Goal: Obtain resource: Download file/media

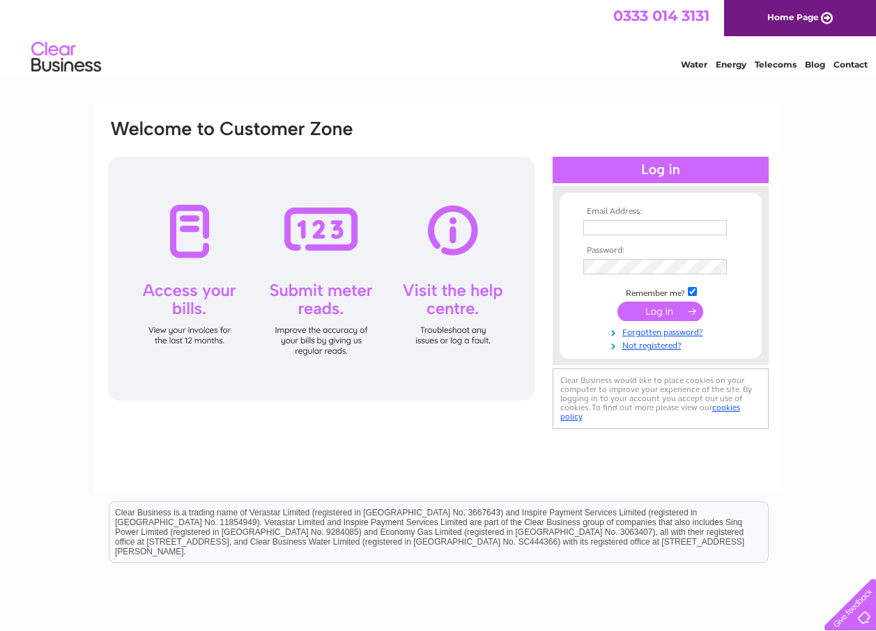
type input "andy@smswm.co.uk"
click at [637, 311] on input "submit" at bounding box center [660, 312] width 86 height 20
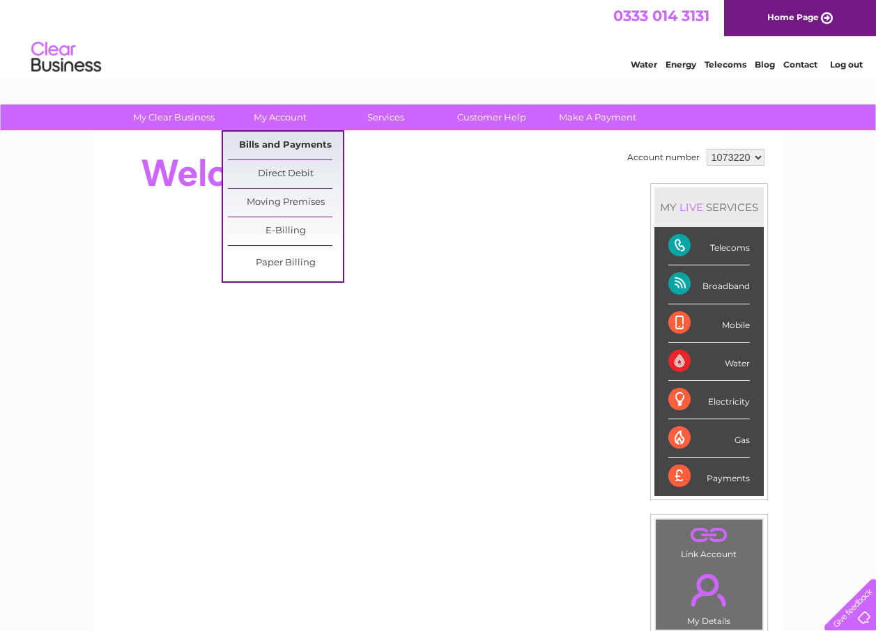
click at [274, 143] on link "Bills and Payments" at bounding box center [285, 146] width 115 height 28
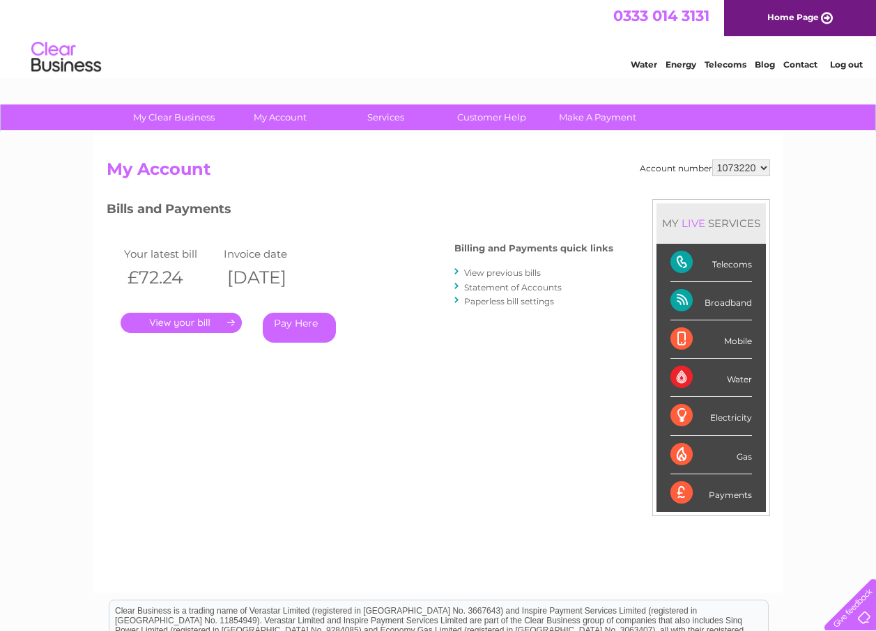
click at [504, 270] on link "View previous bills" at bounding box center [502, 272] width 77 height 10
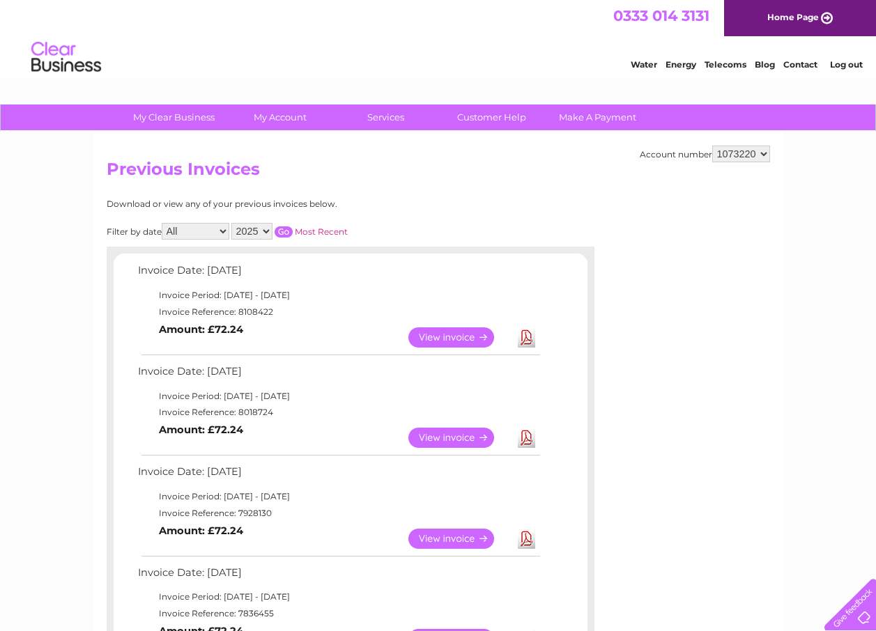
click at [465, 538] on link "View" at bounding box center [459, 539] width 102 height 20
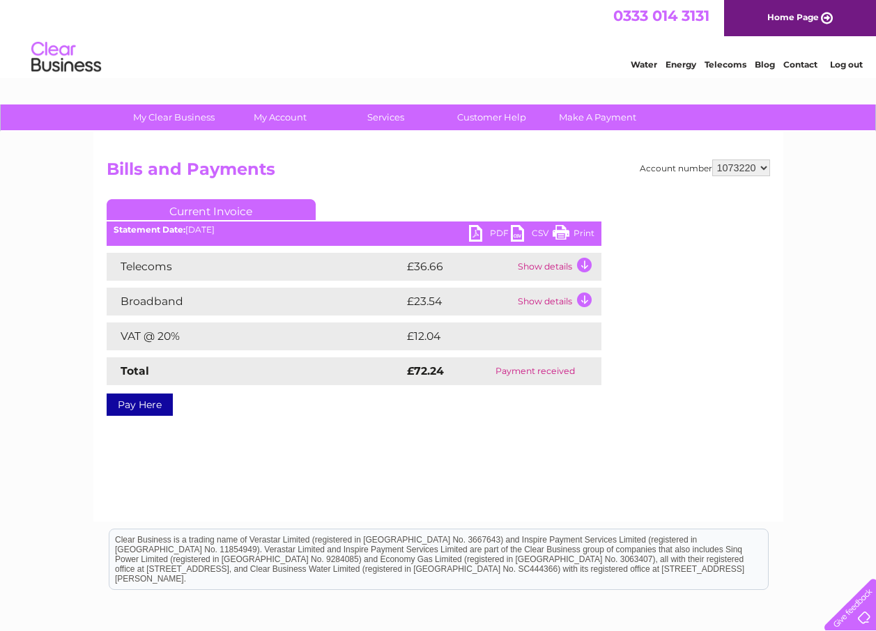
click at [571, 233] on link "Print" at bounding box center [573, 235] width 42 height 20
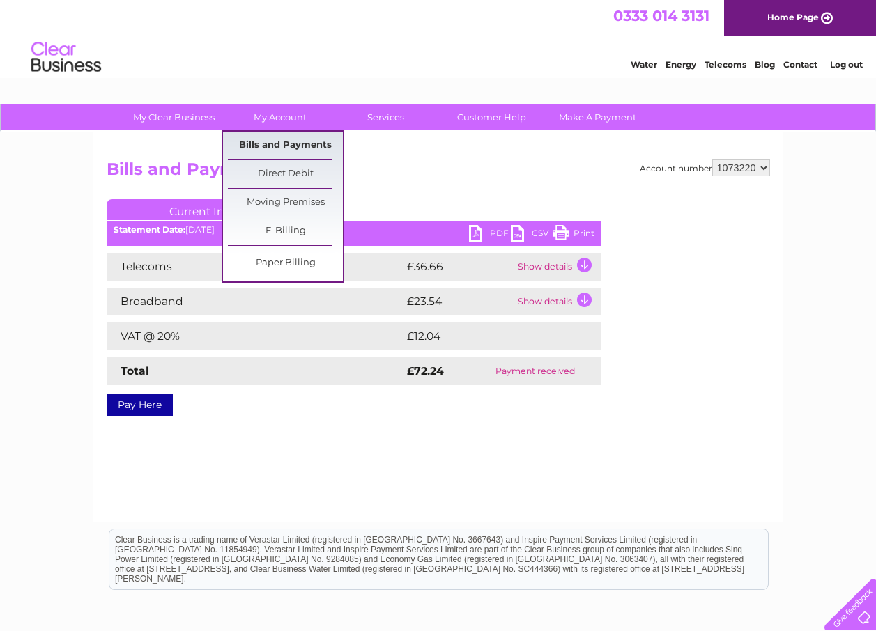
click at [261, 144] on link "Bills and Payments" at bounding box center [285, 146] width 115 height 28
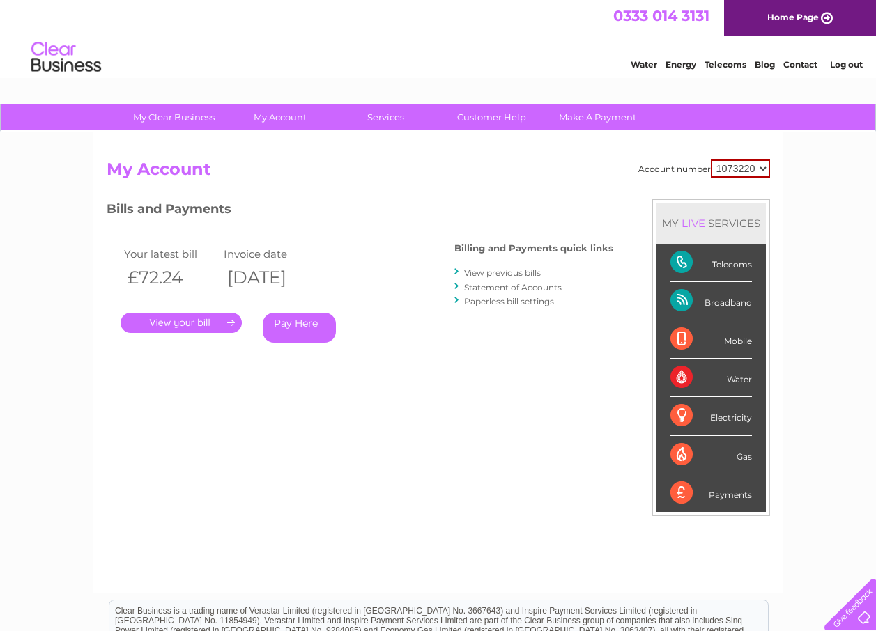
click at [512, 268] on link "View previous bills" at bounding box center [502, 272] width 77 height 10
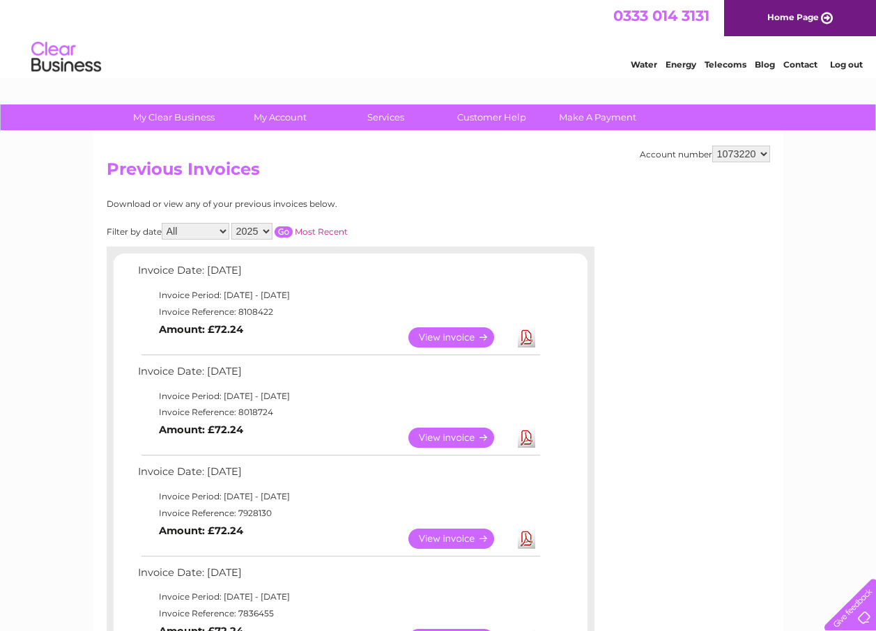
click at [530, 439] on link "Download" at bounding box center [526, 438] width 17 height 20
click at [458, 435] on link "View" at bounding box center [459, 438] width 102 height 20
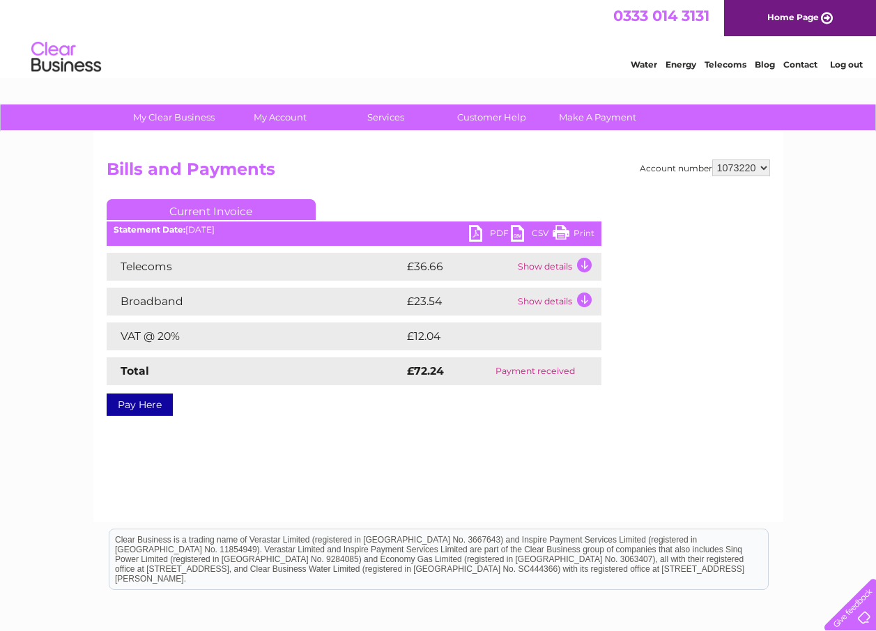
click at [563, 228] on link "Print" at bounding box center [573, 235] width 42 height 20
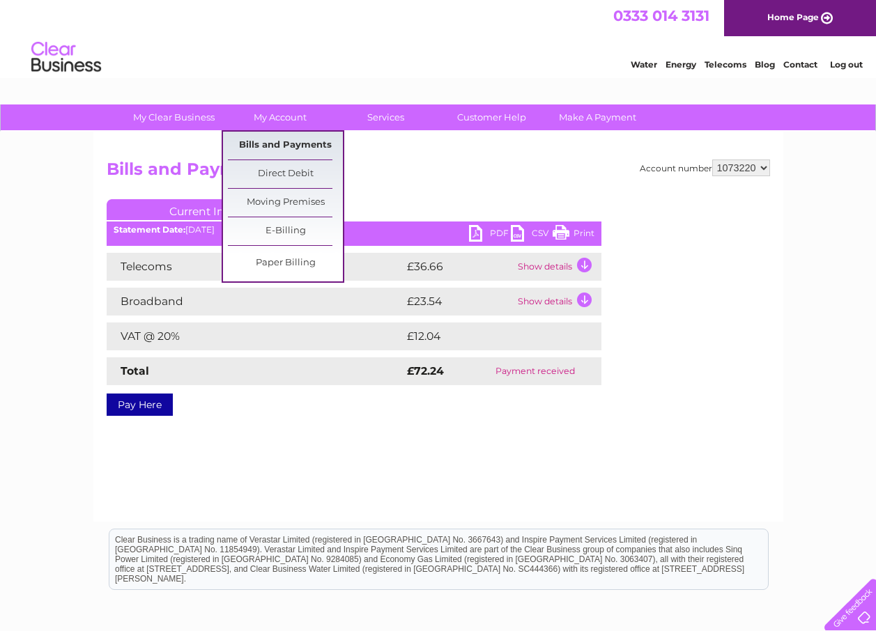
click at [285, 142] on link "Bills and Payments" at bounding box center [285, 146] width 115 height 28
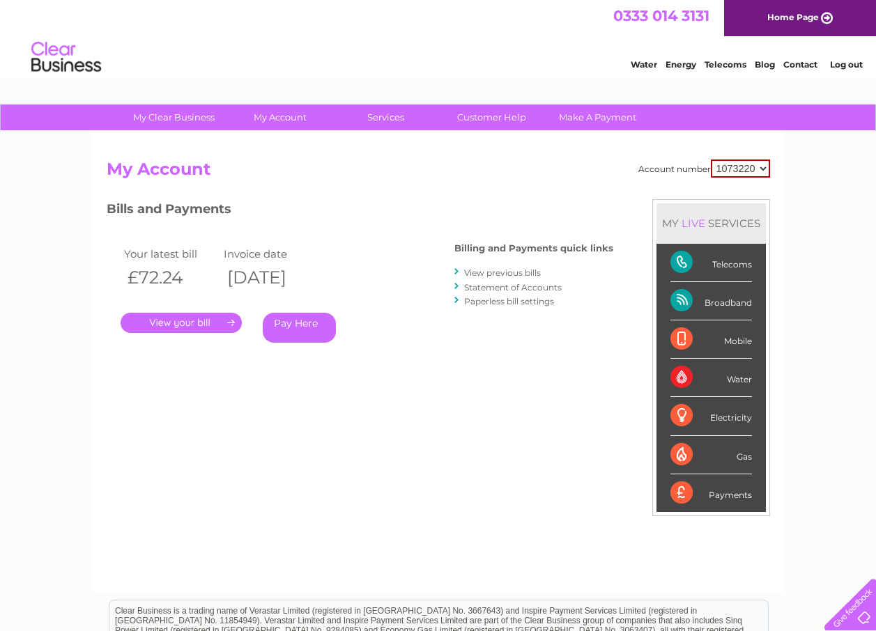
click at [500, 269] on link "View previous bills" at bounding box center [502, 272] width 77 height 10
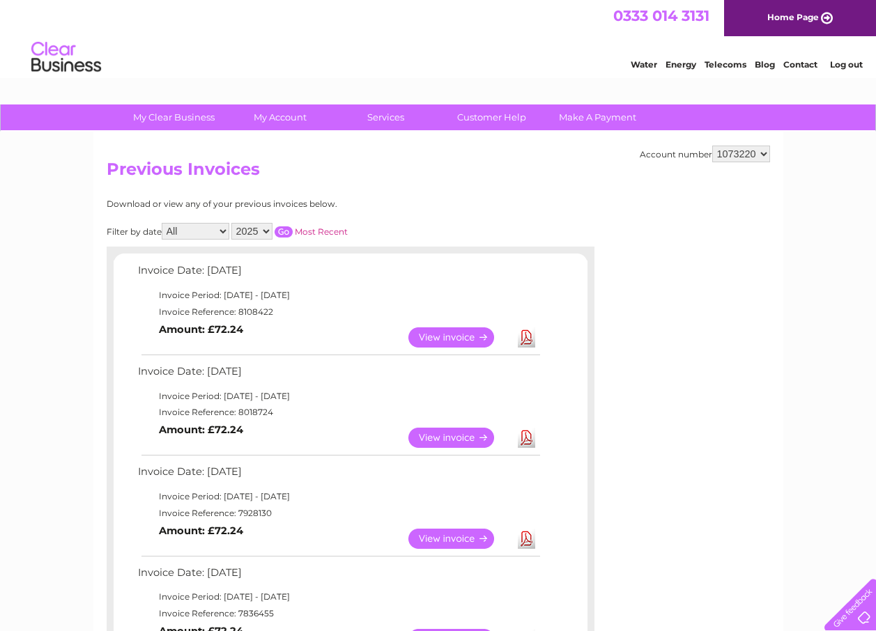
click at [474, 333] on link "View" at bounding box center [459, 337] width 102 height 20
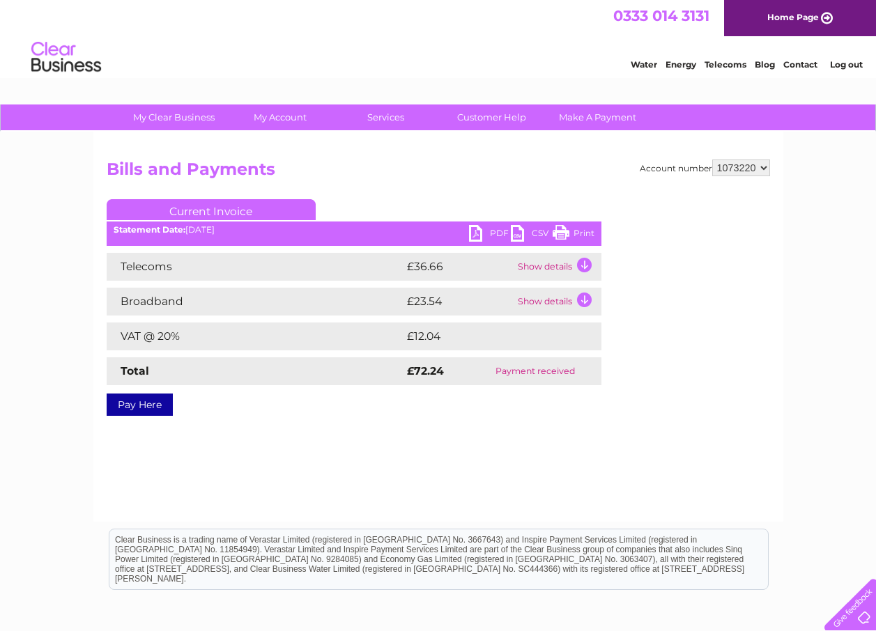
click at [571, 233] on link "Print" at bounding box center [573, 235] width 42 height 20
